Goal: Communication & Community: Ask a question

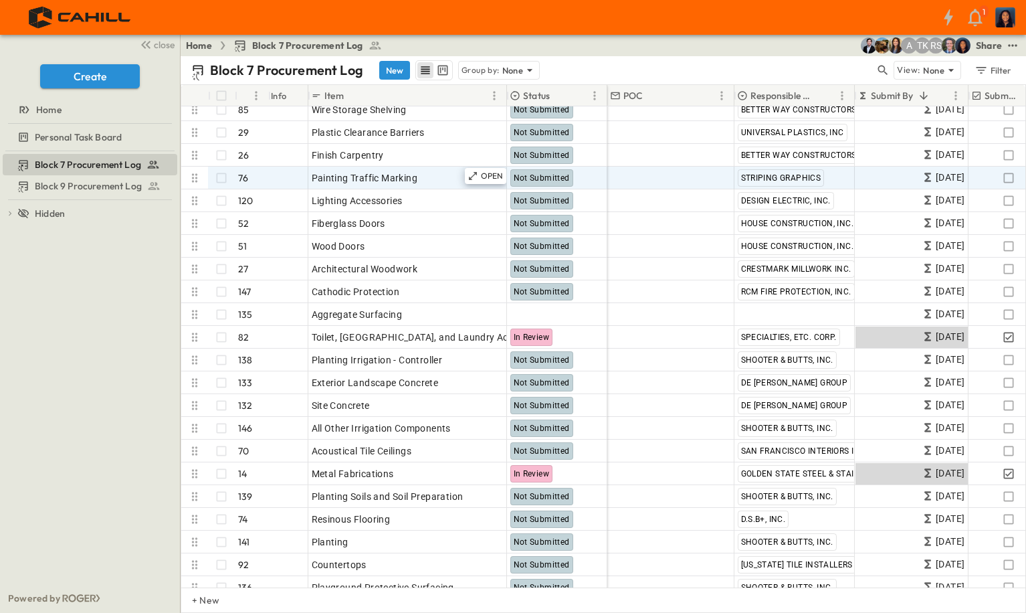
scroll to position [2809, 0]
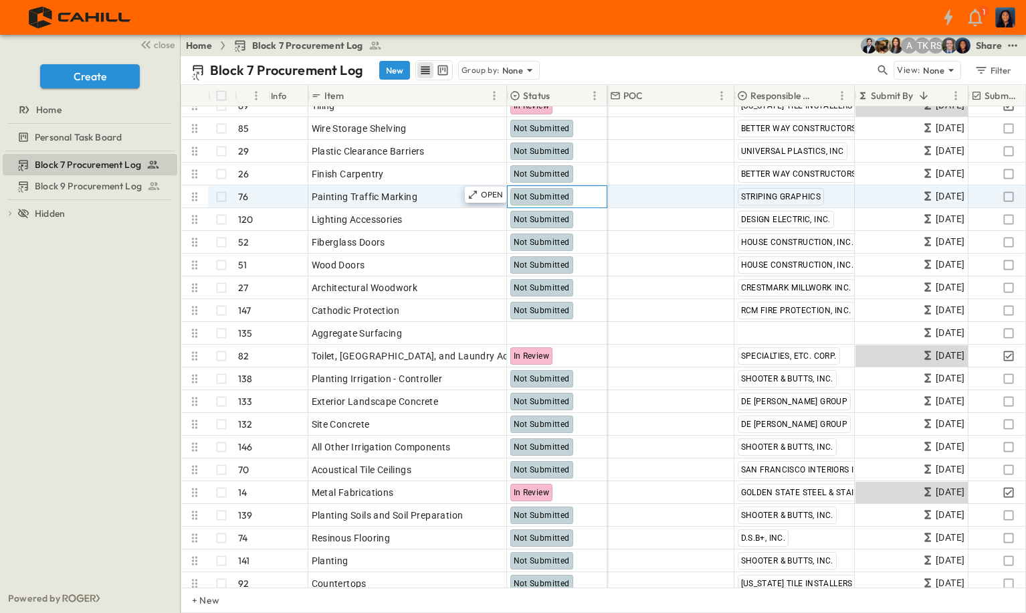
click at [529, 194] on span "Not Submitted" at bounding box center [542, 196] width 56 height 9
drag, startPoint x: 550, startPoint y: 195, endPoint x: 528, endPoint y: 197, distance: 21.6
click at [528, 197] on span "Not Submitted" at bounding box center [542, 196] width 56 height 9
click at [560, 197] on span "Not Submitted" at bounding box center [542, 196] width 56 height 9
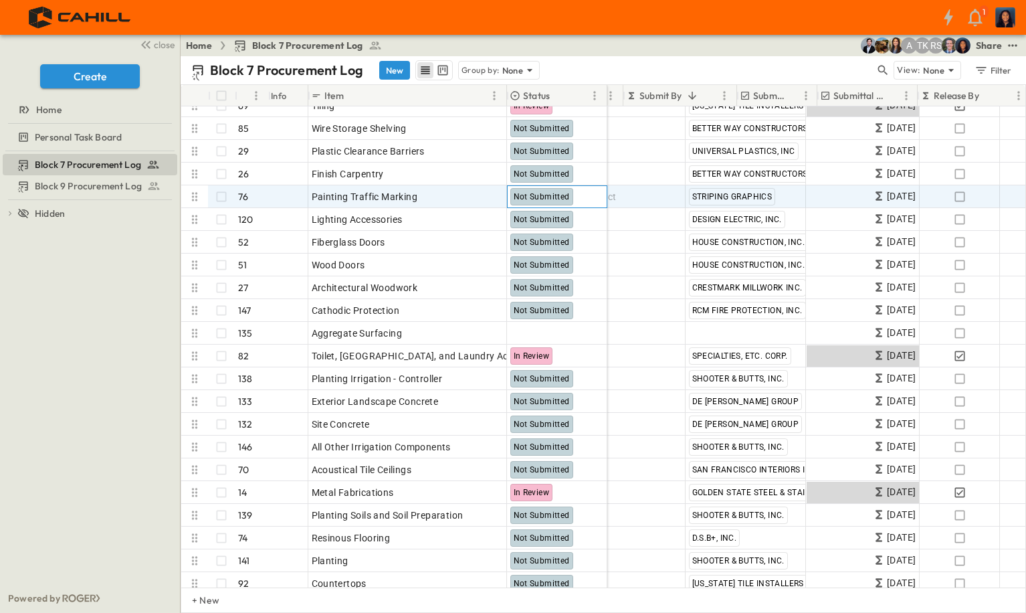
scroll to position [2809, 231]
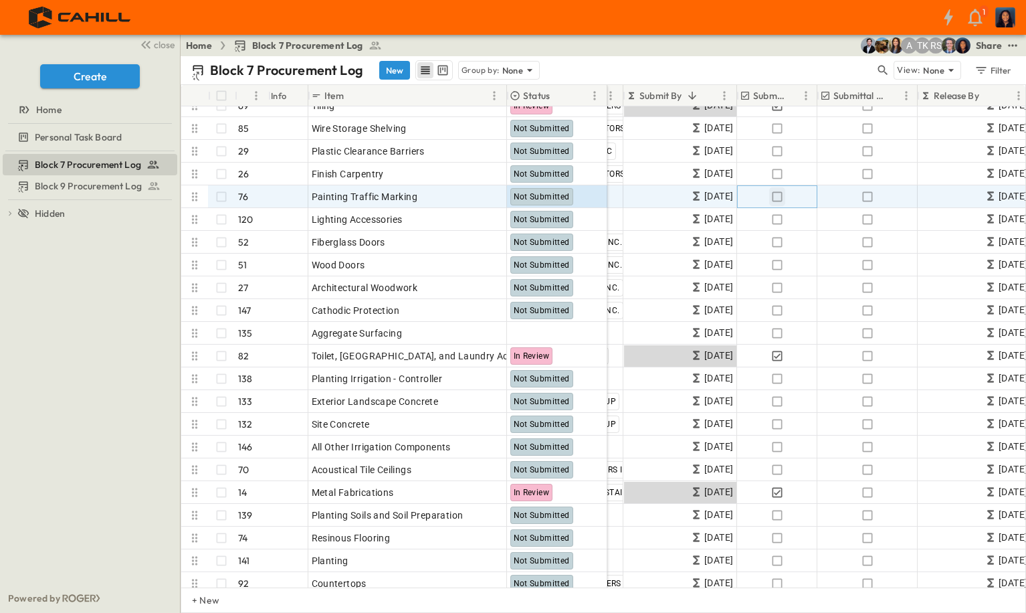
click at [779, 197] on icon "button" at bounding box center [777, 196] width 13 height 13
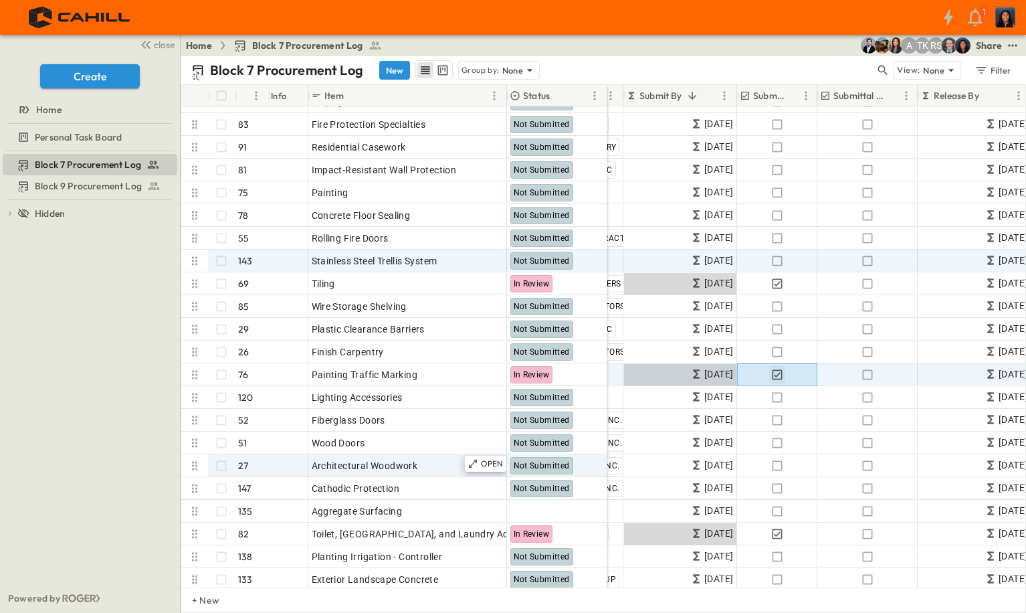
scroll to position [2609, 231]
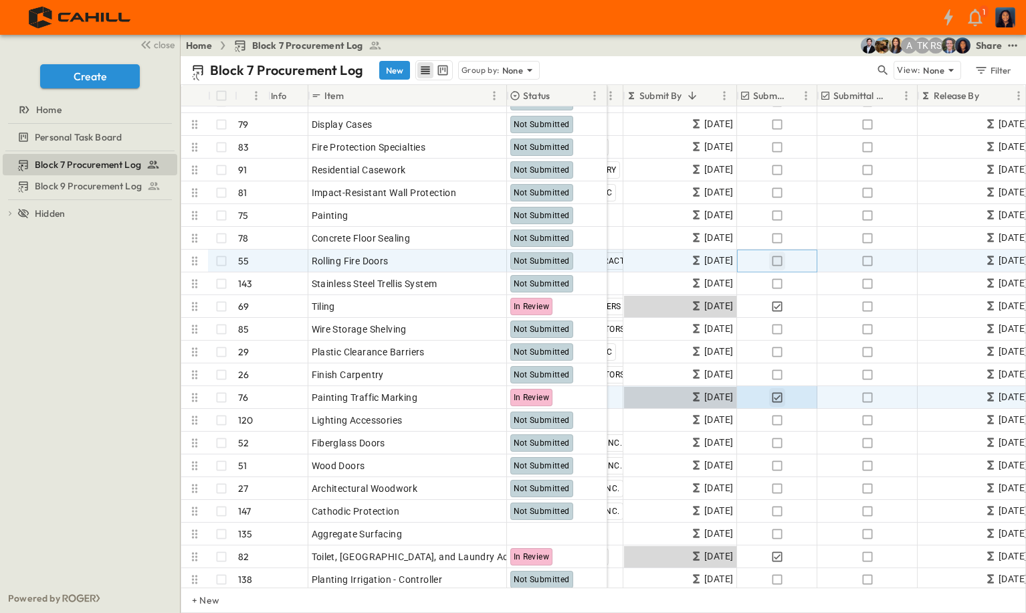
click at [782, 263] on icon "button" at bounding box center [777, 261] width 10 height 10
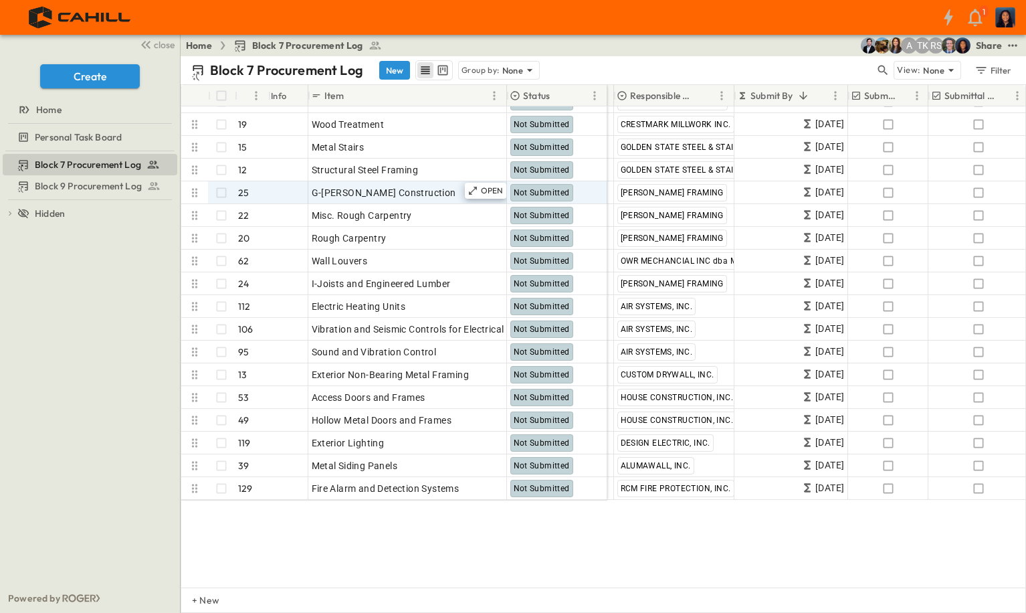
scroll to position [669, 120]
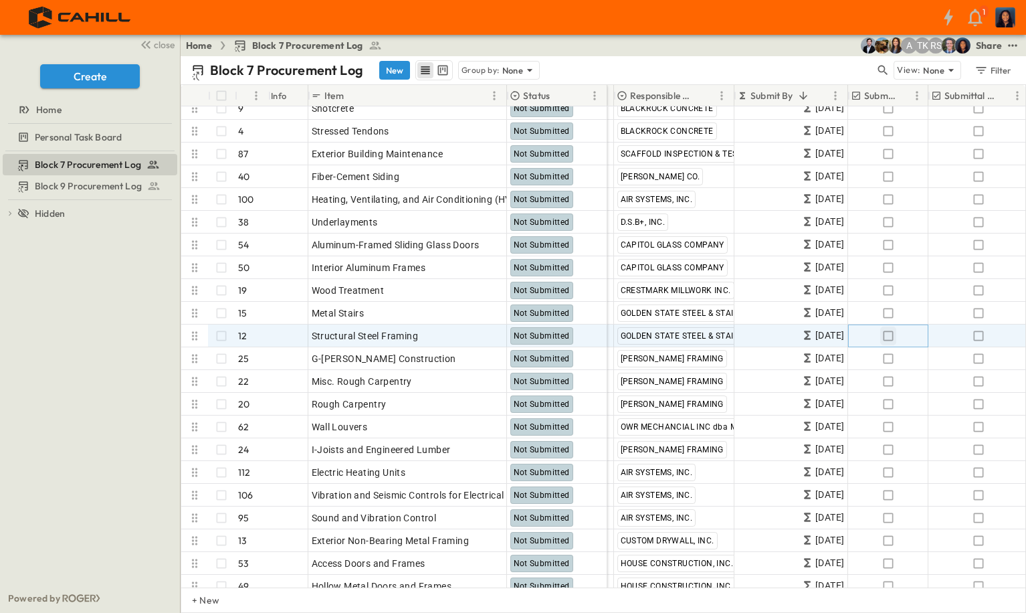
click at [894, 333] on icon "button" at bounding box center [888, 335] width 13 height 13
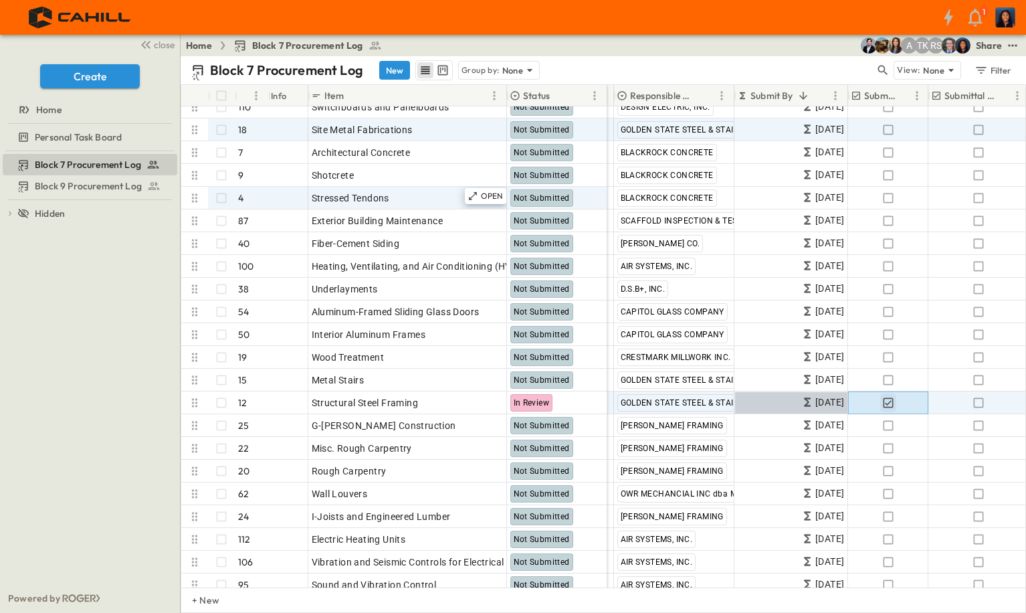
scroll to position [535, 120]
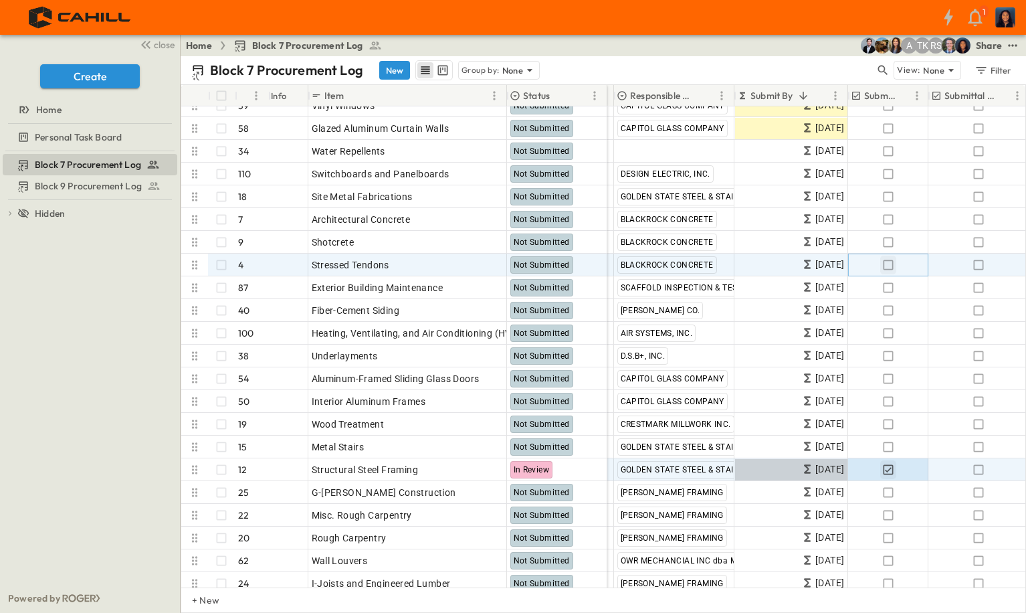
click at [892, 266] on icon "button" at bounding box center [888, 264] width 13 height 13
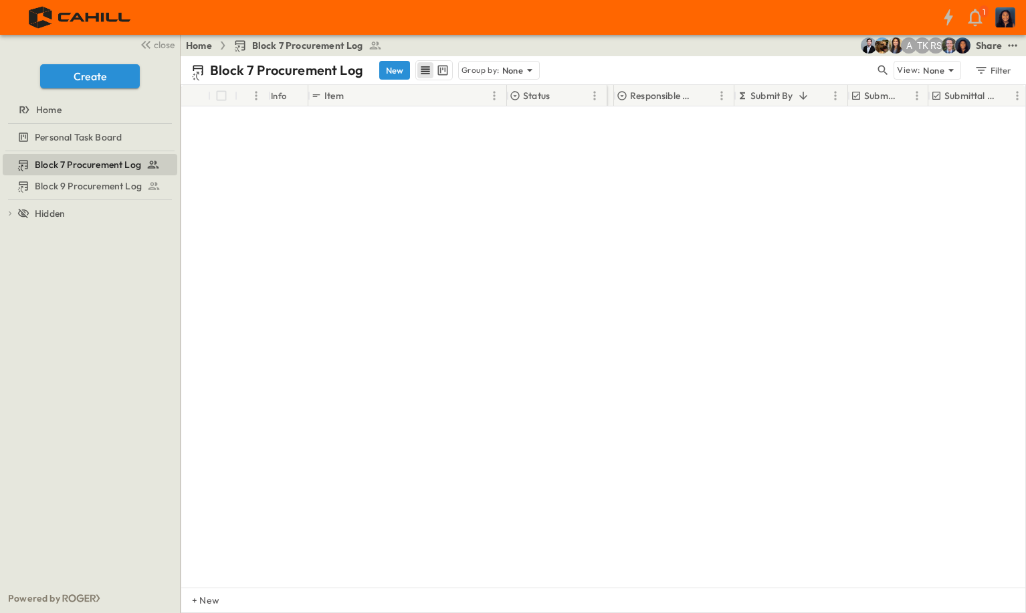
scroll to position [0, 120]
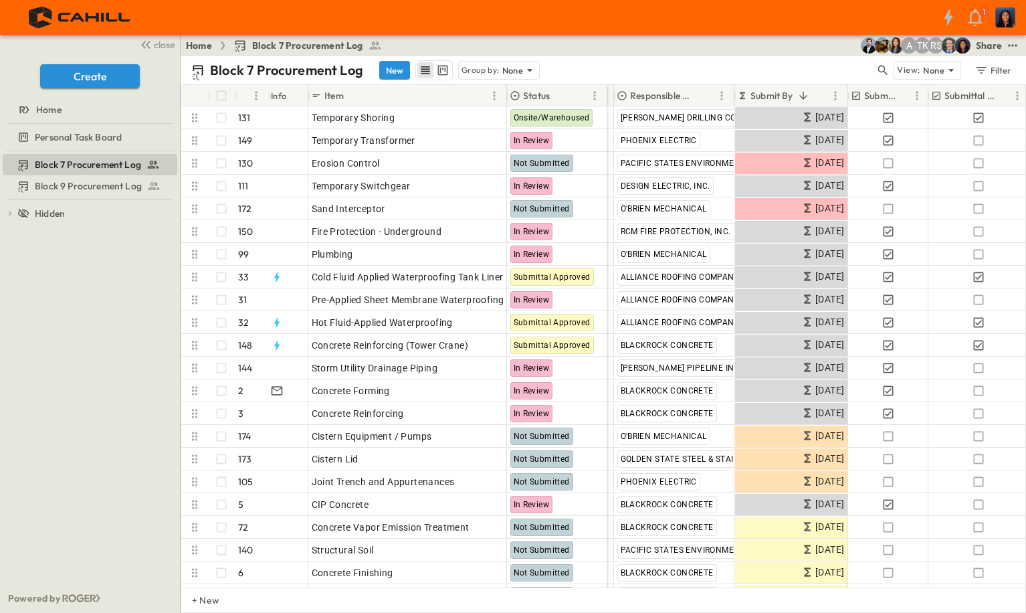
click at [70, 412] on div "Block 7 Procurement Log Block 9 Procurement Log To pick up a draggable item, pr…" at bounding box center [90, 367] width 180 height 432
click at [24, 365] on div "Block 7 Procurement Log Block 9 Procurement Log To pick up a draggable item, pr…" at bounding box center [90, 367] width 180 height 432
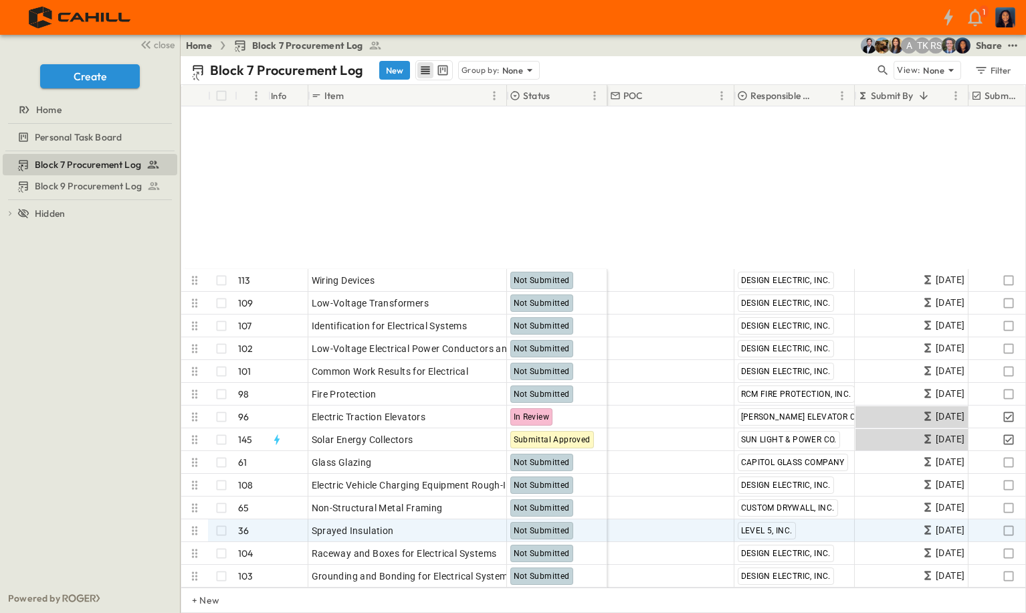
scroll to position [1538, 0]
